Goal: Task Accomplishment & Management: Manage account settings

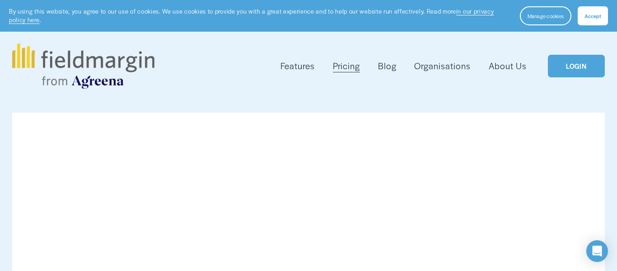
click at [568, 62] on link "LOGIN" at bounding box center [576, 66] width 57 height 23
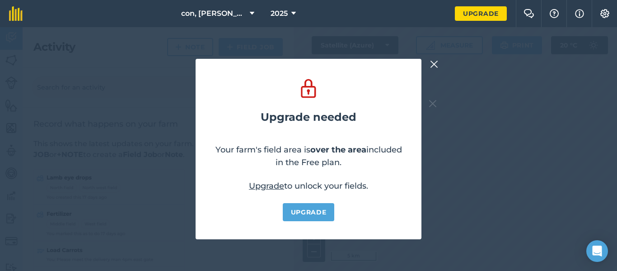
click at [431, 61] on img at bounding box center [434, 64] width 8 height 11
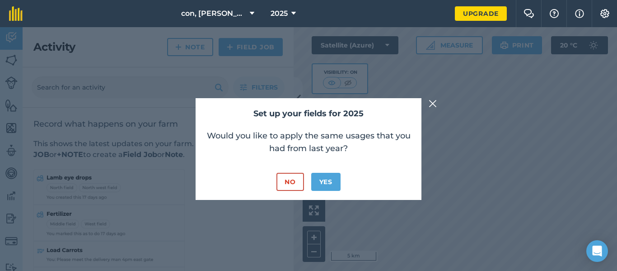
click at [431, 103] on img at bounding box center [433, 103] width 8 height 11
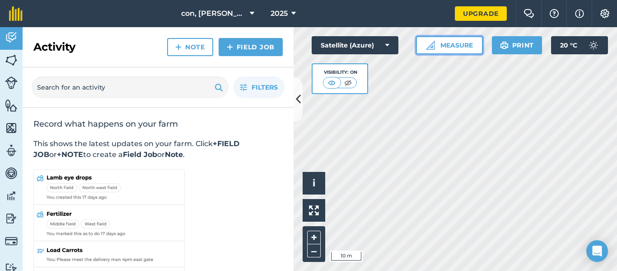
click at [466, 48] on button "Measure" at bounding box center [449, 45] width 67 height 18
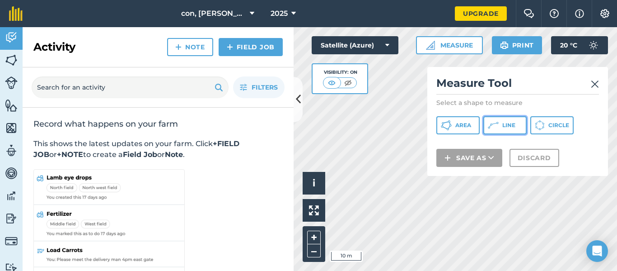
click at [504, 126] on span "Line" at bounding box center [508, 124] width 13 height 7
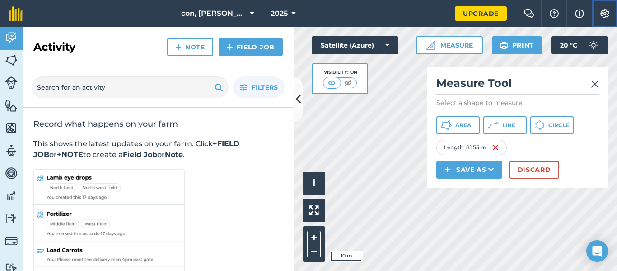
click at [600, 10] on img at bounding box center [604, 13] width 11 height 9
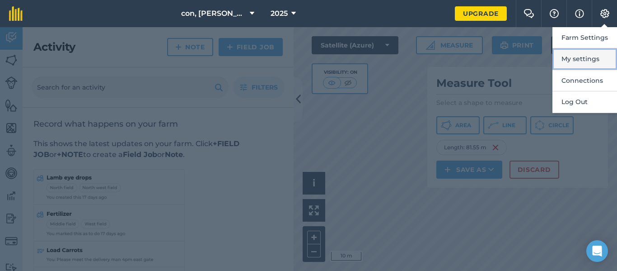
click at [580, 65] on button "My settings" at bounding box center [584, 58] width 65 height 21
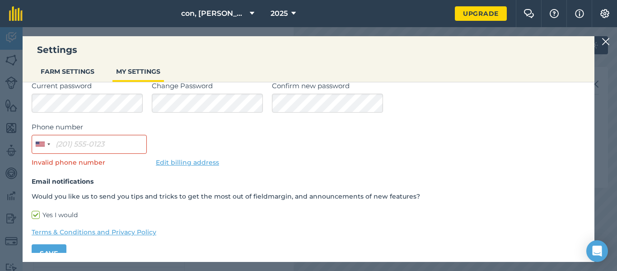
scroll to position [89, 0]
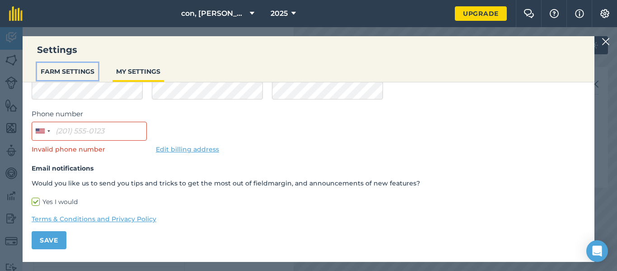
click at [81, 76] on button "FARM SETTINGS" at bounding box center [67, 71] width 61 height 17
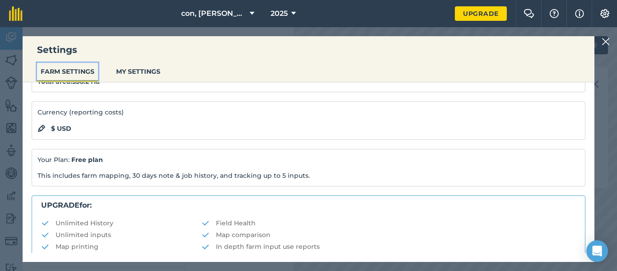
scroll to position [0, 0]
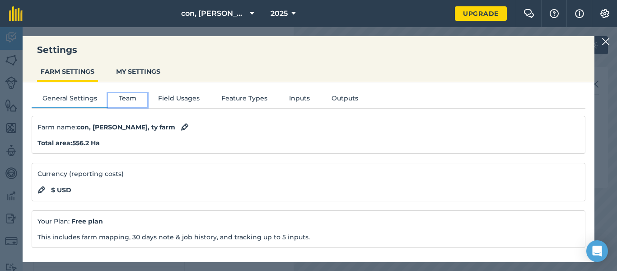
click at [134, 100] on button "Team" at bounding box center [127, 100] width 39 height 14
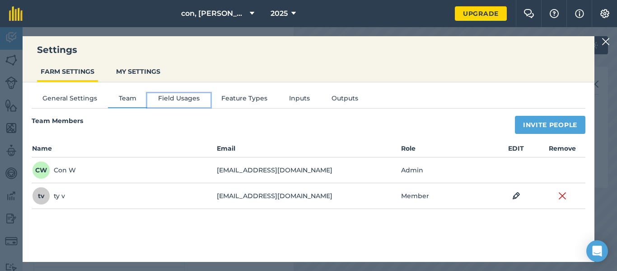
click at [190, 98] on button "Field Usages" at bounding box center [178, 100] width 63 height 14
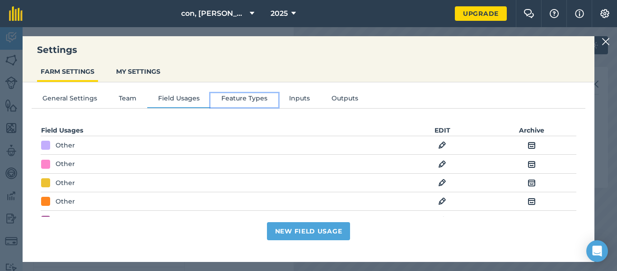
click at [236, 98] on button "Feature Types" at bounding box center [244, 100] width 68 height 14
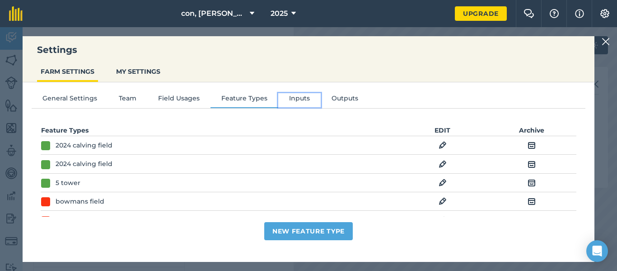
click at [300, 93] on button "Inputs" at bounding box center [299, 100] width 42 height 14
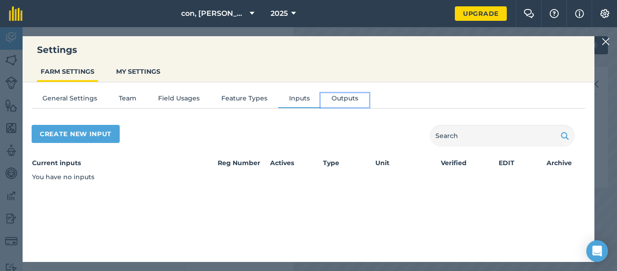
click at [349, 96] on button "Outputs" at bounding box center [345, 100] width 48 height 14
